Goal: Book appointment/travel/reservation

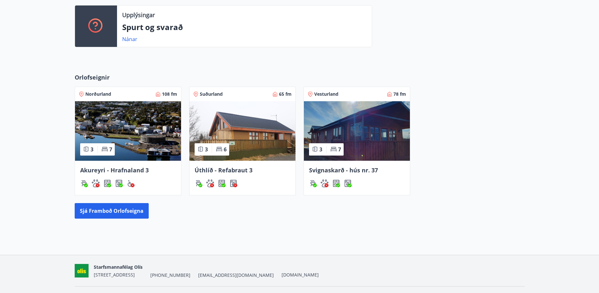
scroll to position [193, 0]
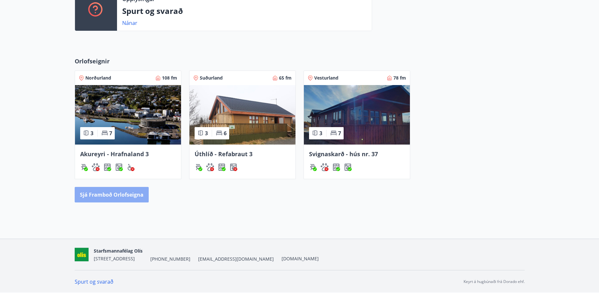
click at [129, 196] on button "Sjá framboð orlofseigna" at bounding box center [112, 195] width 74 height 16
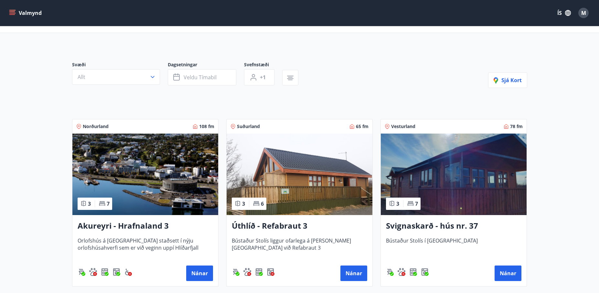
scroll to position [97, 0]
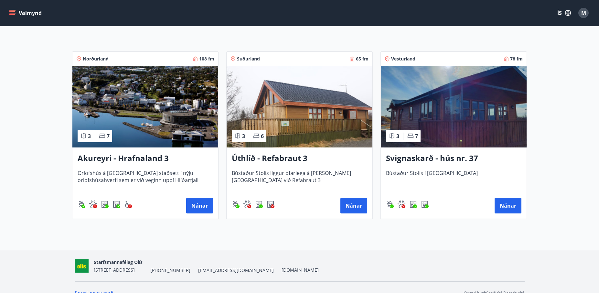
click at [142, 163] on h3 "Akureyri - Hrafnaland 3" at bounding box center [146, 159] width 136 height 12
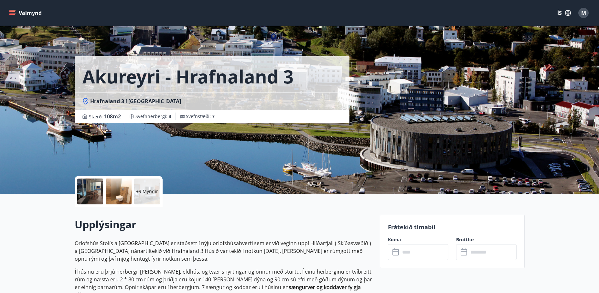
click at [32, 12] on button "Valmynd" at bounding box center [26, 13] width 37 height 12
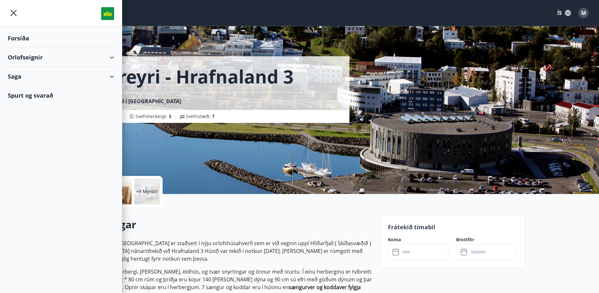
click at [35, 58] on div "Orlofseignir" at bounding box center [61, 57] width 106 height 19
click at [40, 88] on div "Bókunardagatal" at bounding box center [61, 88] width 96 height 14
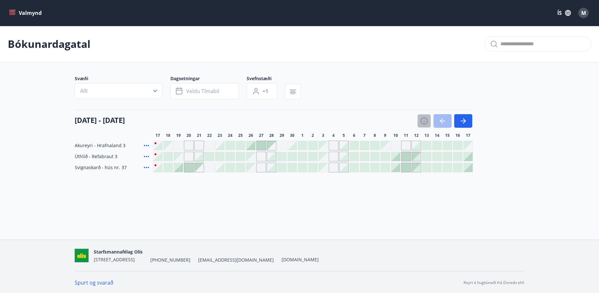
click at [426, 123] on icon "button" at bounding box center [425, 121] width 8 height 8
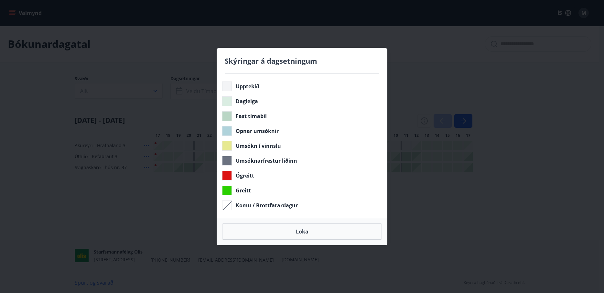
click at [48, 140] on div "Skýringar á dagsetningum Upptekið Dagleiga Fast tímabil Opnar umsóknir Umsókn í…" at bounding box center [302, 146] width 604 height 293
